Goal: Download file/media

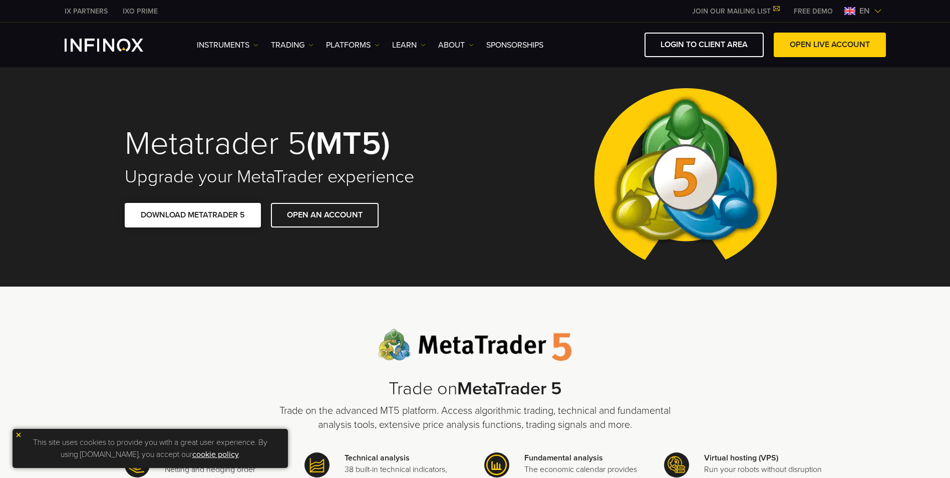
click at [193, 215] on span at bounding box center [193, 215] width 0 height 0
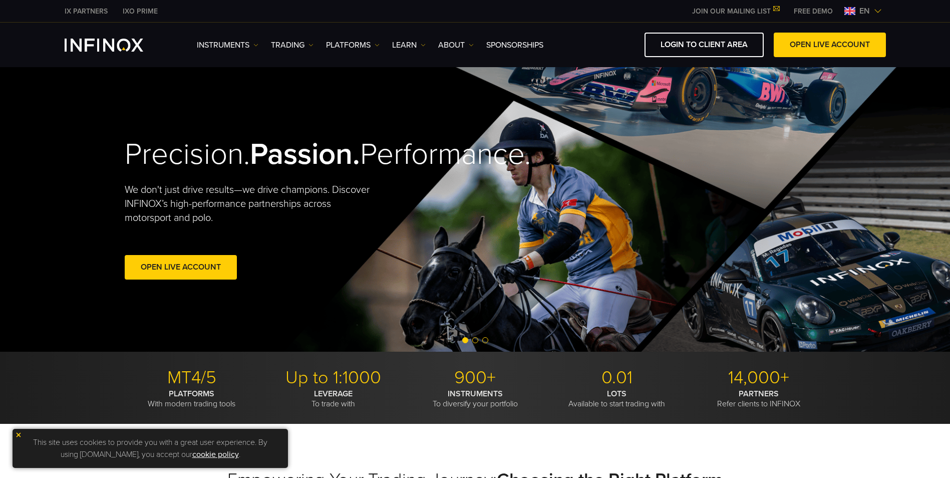
click at [18, 434] on img at bounding box center [18, 434] width 7 height 7
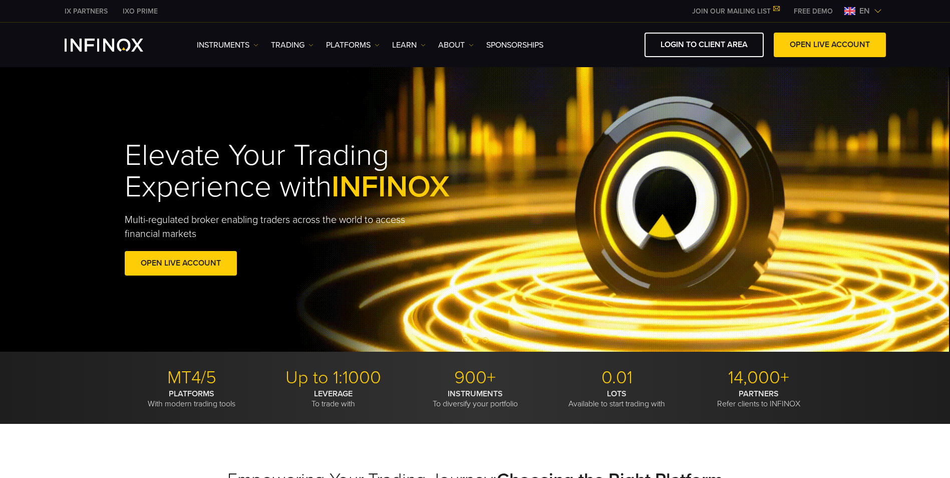
click at [878, 11] on img at bounding box center [878, 11] width 8 height 8
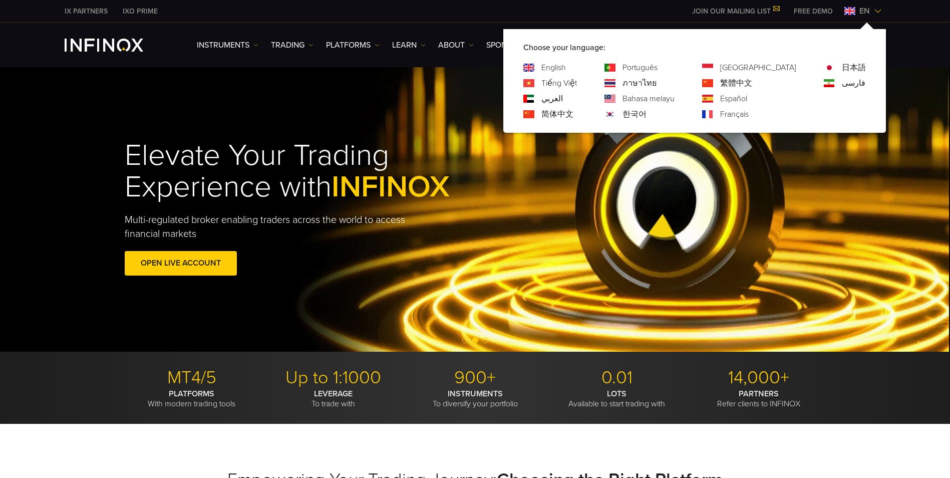
click at [878, 11] on img at bounding box center [878, 11] width 8 height 8
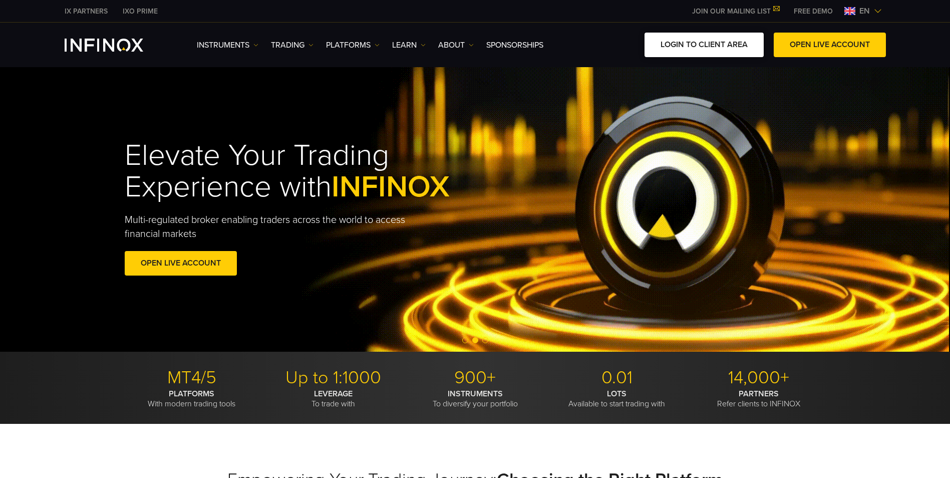
click at [704, 45] on link "LOGIN TO CLIENT AREA" at bounding box center [704, 45] width 119 height 25
